Goal: Find specific page/section: Find specific page/section

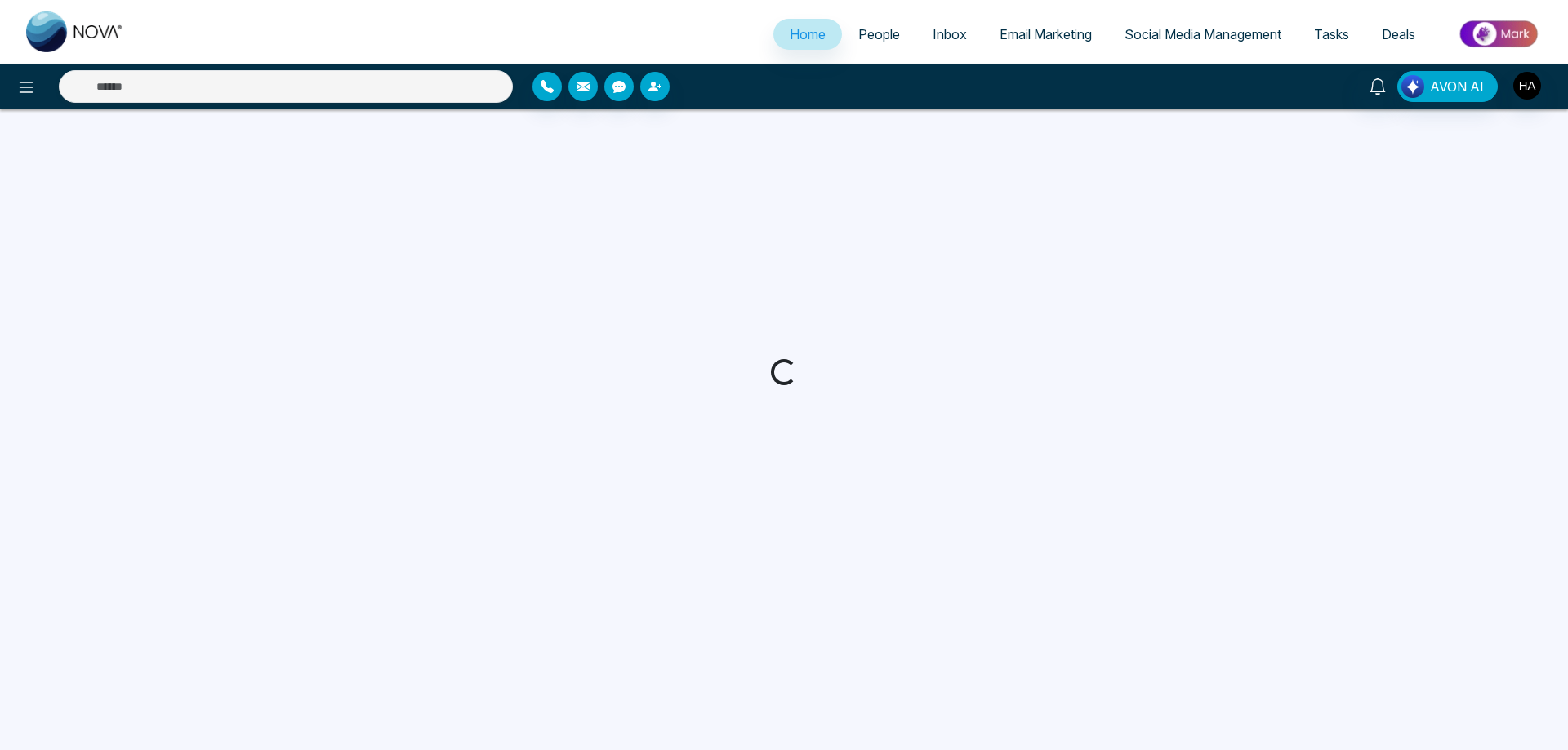
select select "*"
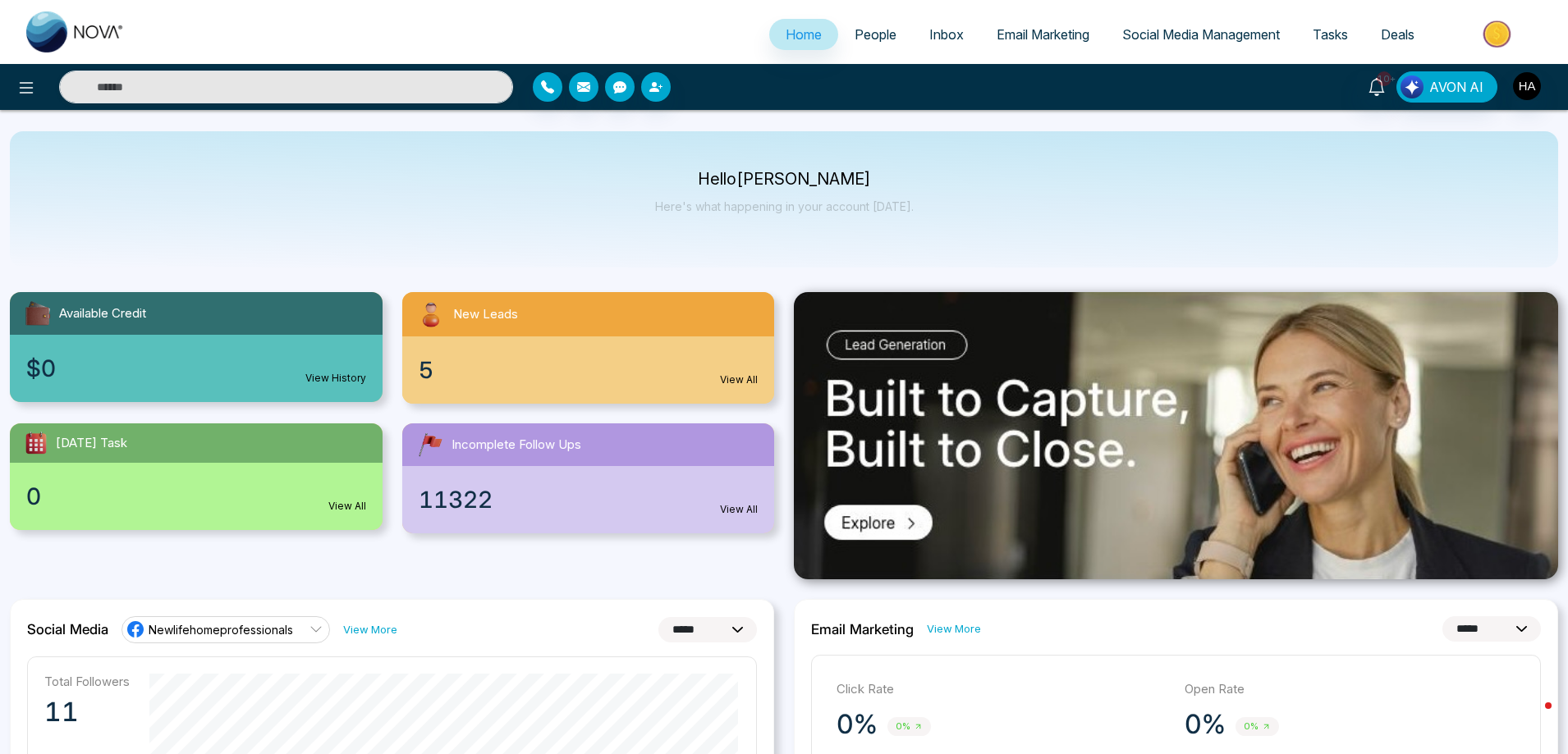
click at [506, 366] on div "5 View All" at bounding box center [588, 369] width 373 height 67
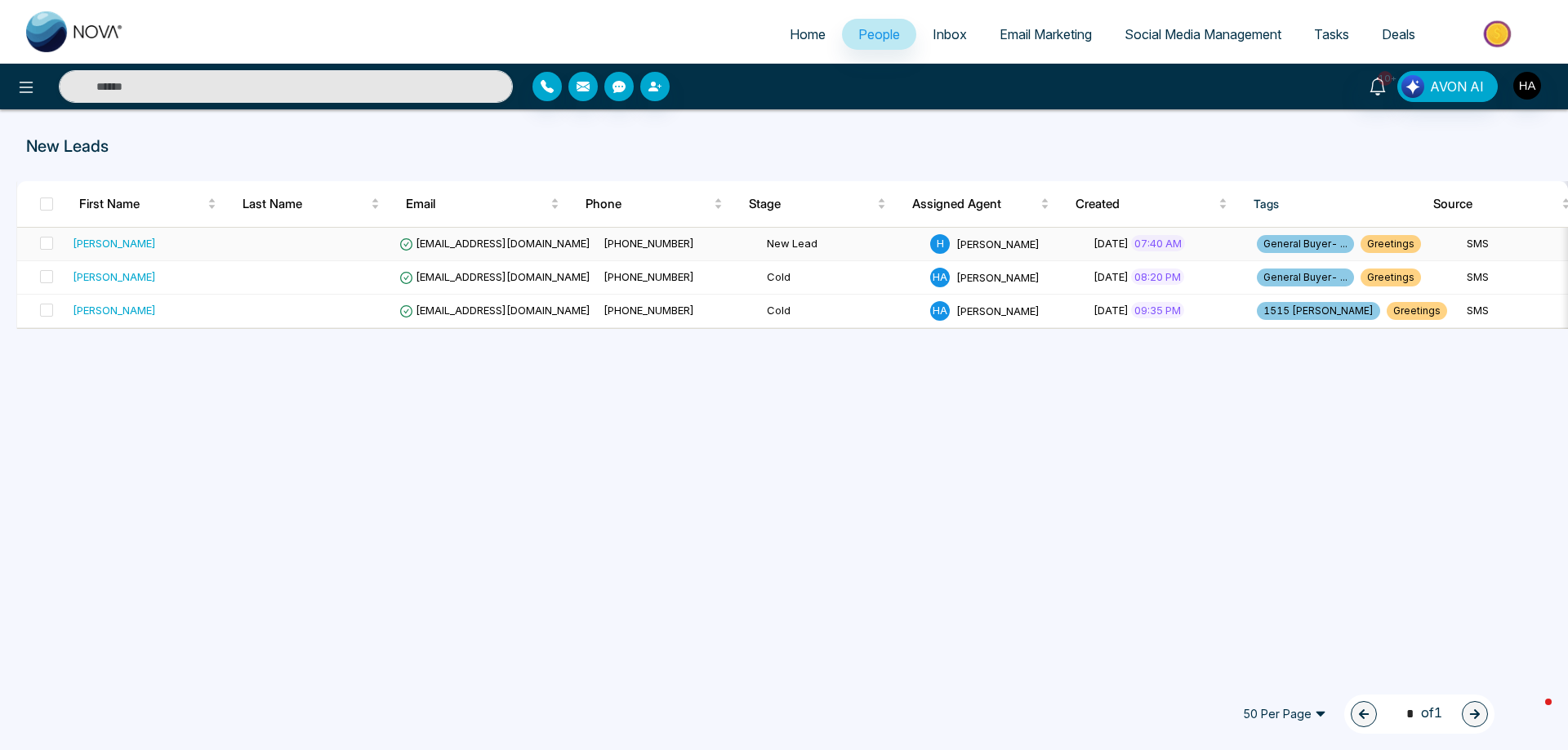
click at [1118, 243] on span "[DATE]" at bounding box center [1111, 243] width 36 height 13
